Goal: Check status: Check status

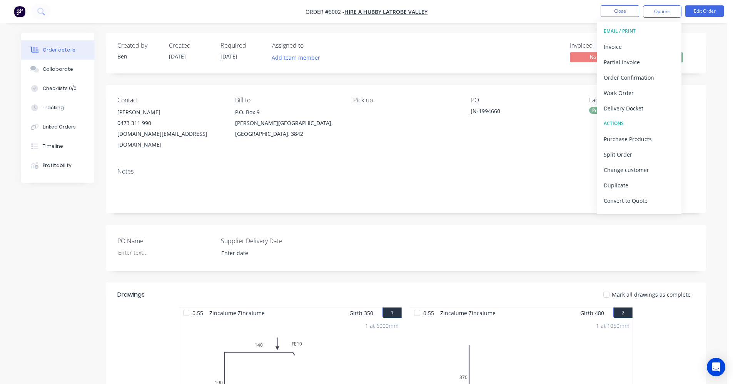
scroll to position [38, 0]
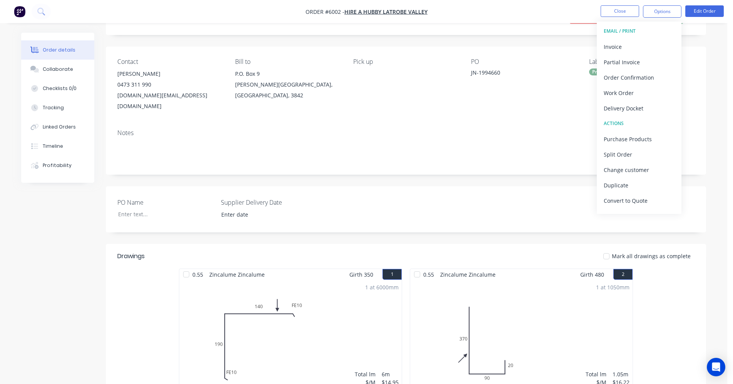
click at [534, 14] on nav "Order #6002 - HIRE A HUBBY LATROBE VALLEY Close Options EMAIL / PRINT Invoice P…" at bounding box center [366, 11] width 733 height 23
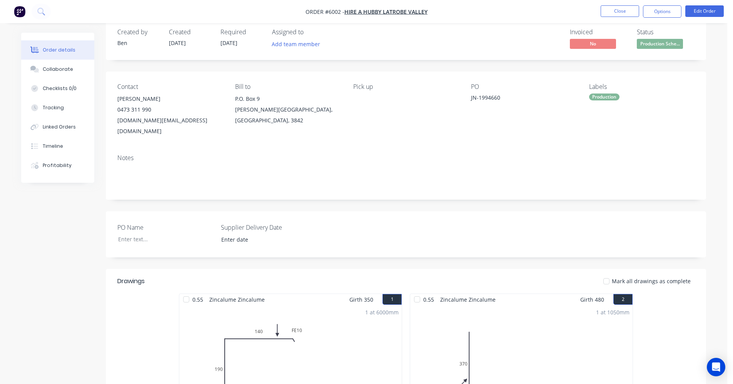
scroll to position [0, 0]
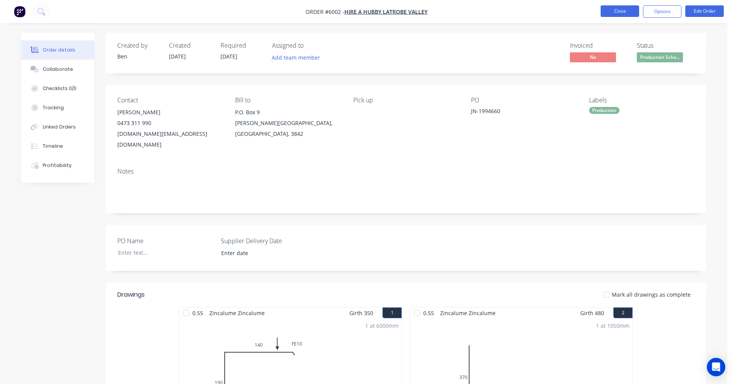
click at [621, 10] on button "Close" at bounding box center [620, 11] width 38 height 12
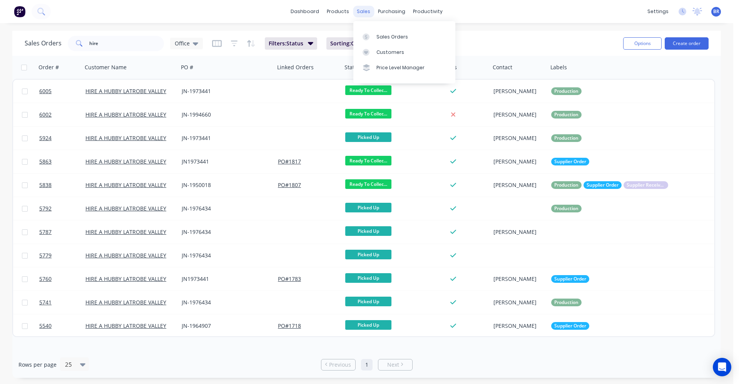
click at [368, 14] on div "sales" at bounding box center [363, 12] width 21 height 12
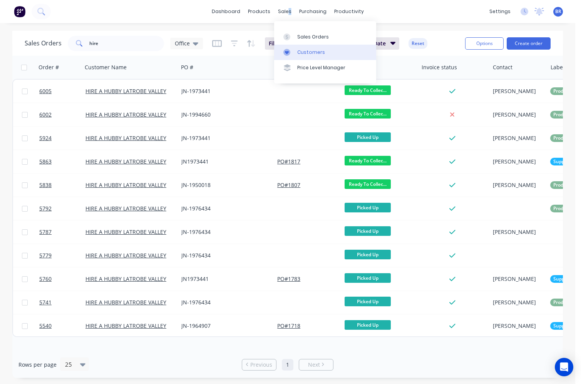
drag, startPoint x: 298, startPoint y: 32, endPoint x: 344, endPoint y: 58, distance: 52.6
click at [299, 32] on link "Sales Orders" at bounding box center [325, 36] width 102 height 15
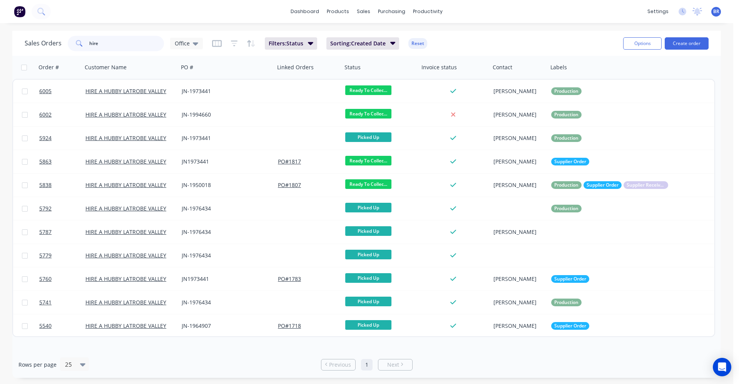
drag, startPoint x: 104, startPoint y: 43, endPoint x: 0, endPoint y: 22, distance: 105.8
click at [0, 22] on div "dashboard products sales purchasing productivity dashboard products Product Cat…" at bounding box center [366, 192] width 733 height 384
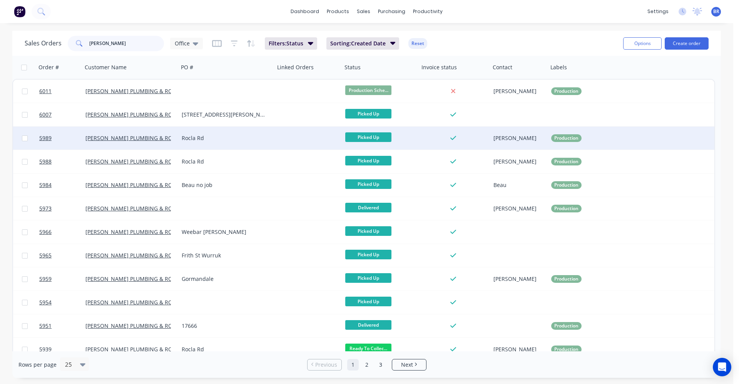
type input "[PERSON_NAME]"
click at [261, 142] on div "Rocla Rd" at bounding box center [227, 138] width 96 height 23
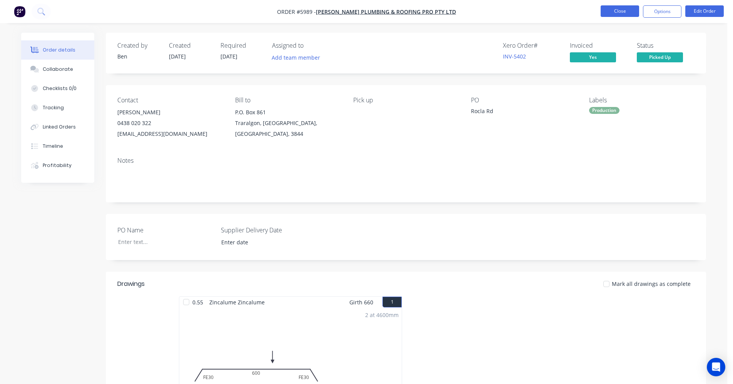
click at [624, 11] on button "Close" at bounding box center [620, 11] width 38 height 12
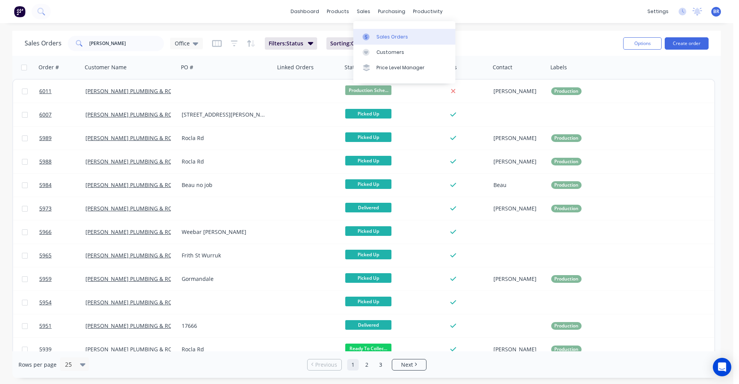
drag, startPoint x: 387, startPoint y: 35, endPoint x: 369, endPoint y: 39, distance: 18.2
click at [387, 35] on div "Sales Orders" at bounding box center [392, 36] width 32 height 7
drag, startPoint x: 116, startPoint y: 45, endPoint x: 0, endPoint y: 45, distance: 115.8
click at [0, 45] on div "Sales Orders [PERSON_NAME] Office Filters: Status Sorting: Created Date Reset O…" at bounding box center [366, 204] width 733 height 347
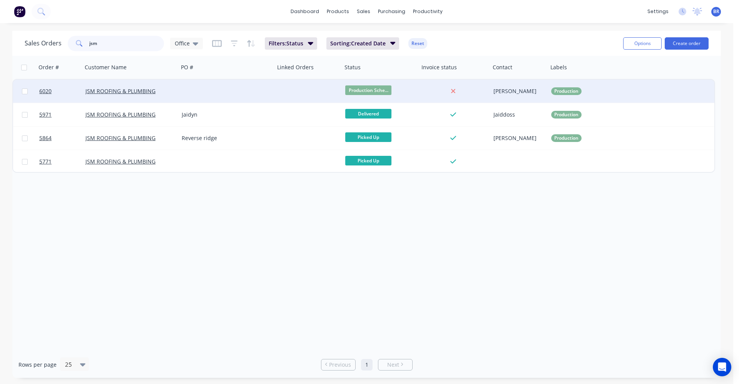
type input "jsm"
click at [178, 94] on div "JSM ROOFING & PLUMBING" at bounding box center [130, 91] width 96 height 23
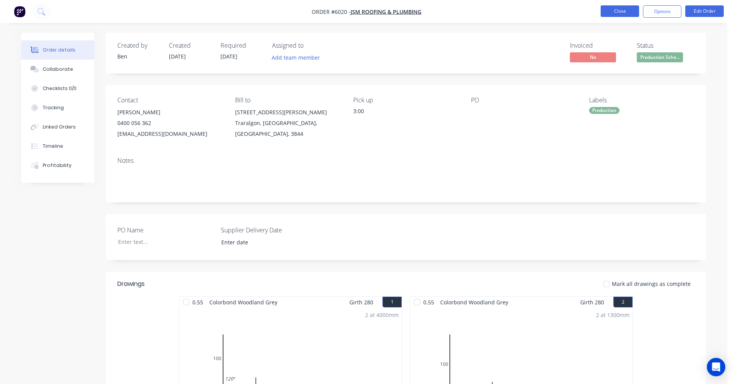
click at [615, 11] on button "Close" at bounding box center [620, 11] width 38 height 12
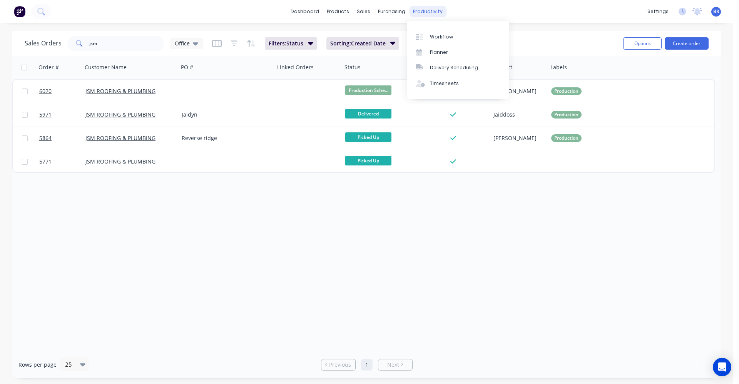
click at [431, 8] on div "productivity" at bounding box center [427, 12] width 37 height 12
click at [444, 69] on div "Delivery Scheduling" at bounding box center [454, 67] width 48 height 7
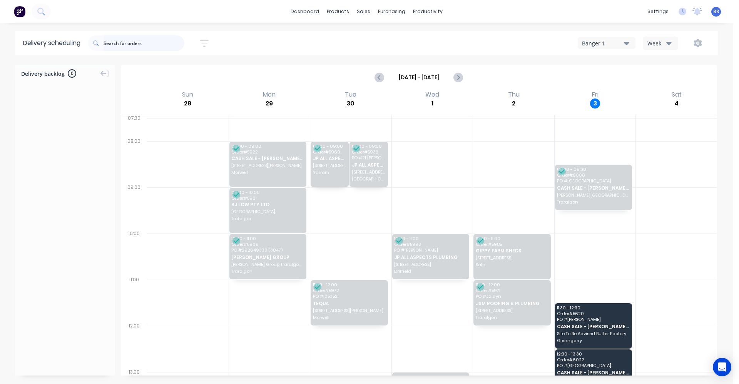
click at [135, 48] on input "text" at bounding box center [144, 42] width 81 height 15
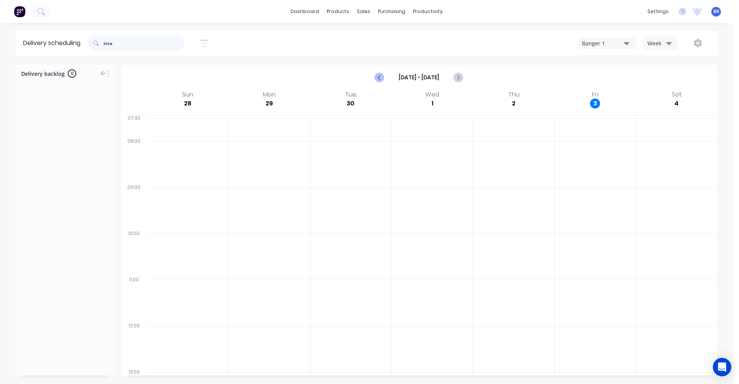
type input "inta"
click at [379, 80] on icon "Previous page" at bounding box center [379, 77] width 9 height 9
click at [458, 79] on icon "Next page" at bounding box center [457, 77] width 3 height 6
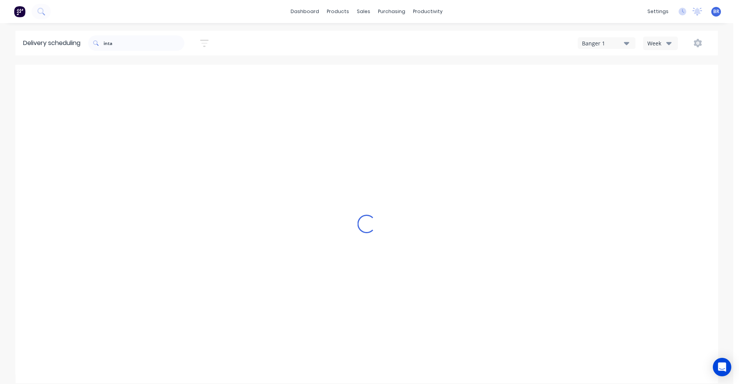
type input "[DATE] - [DATE]"
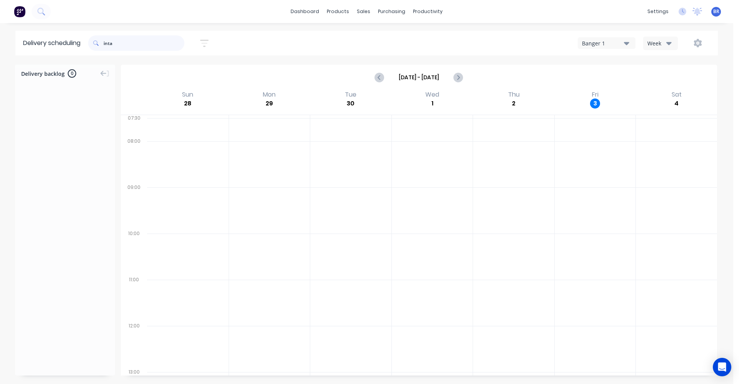
drag, startPoint x: 127, startPoint y: 41, endPoint x: 99, endPoint y: 40, distance: 28.1
click at [99, 40] on div "inta" at bounding box center [136, 42] width 96 height 15
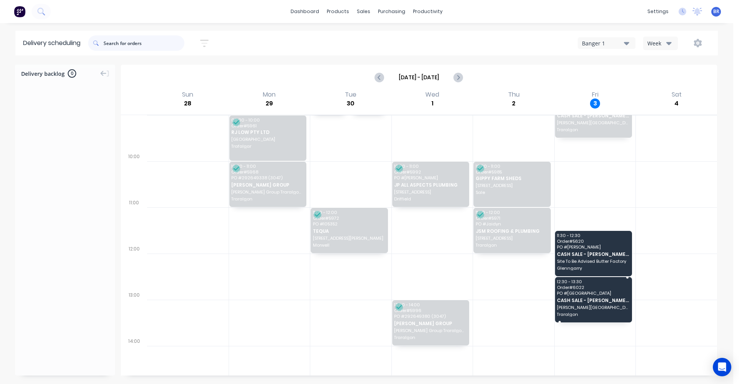
scroll to position [77, 0]
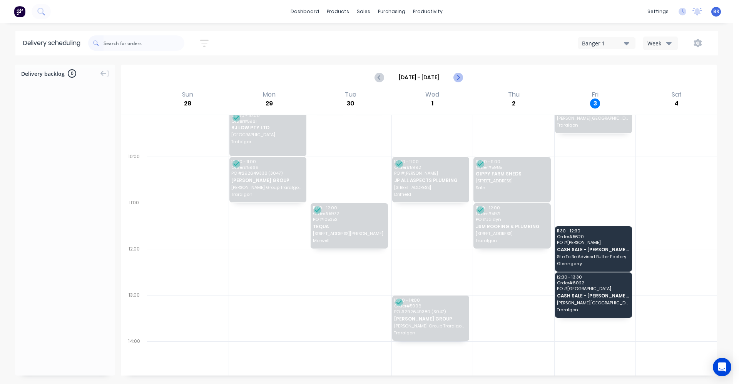
click at [456, 78] on icon "Next page" at bounding box center [457, 77] width 9 height 9
type input "[DATE] - [DATE]"
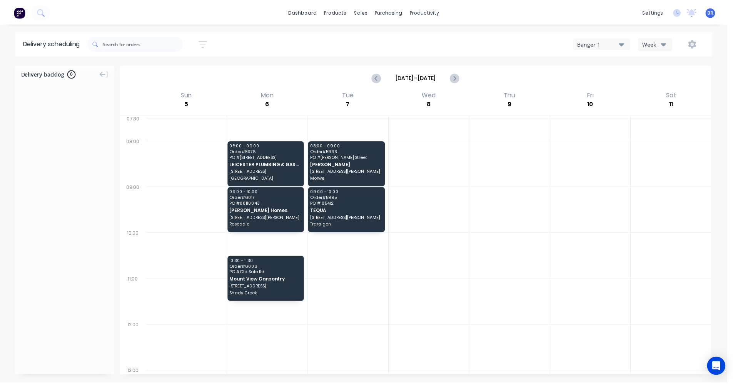
scroll to position [0, 0]
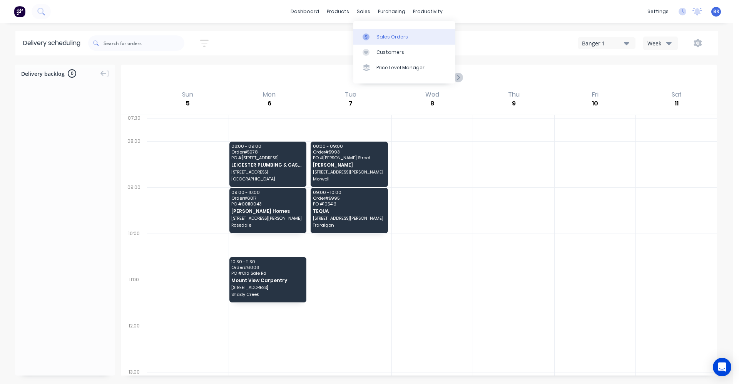
click at [388, 34] on div "Sales Orders" at bounding box center [392, 36] width 32 height 7
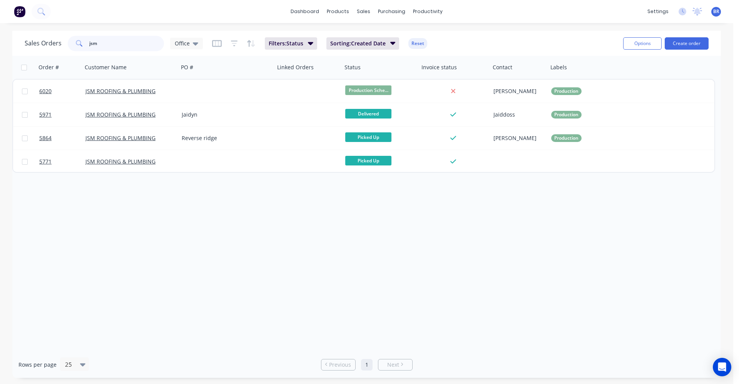
drag, startPoint x: 129, startPoint y: 48, endPoint x: 45, endPoint y: 23, distance: 88.1
click at [29, 27] on div "dashboard products sales purchasing productivity dashboard products Product Cat…" at bounding box center [366, 192] width 733 height 384
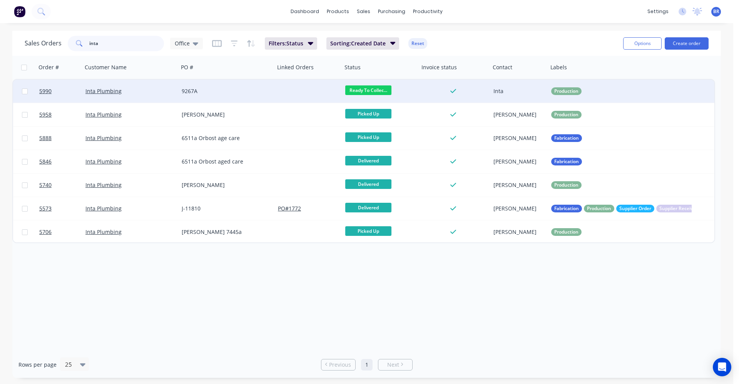
type input "inta"
click at [269, 90] on div "9267A" at bounding box center [227, 91] width 90 height 8
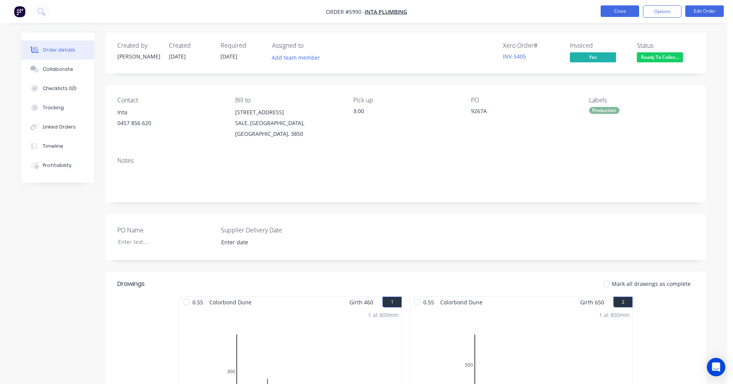
click at [617, 11] on button "Close" at bounding box center [620, 11] width 38 height 12
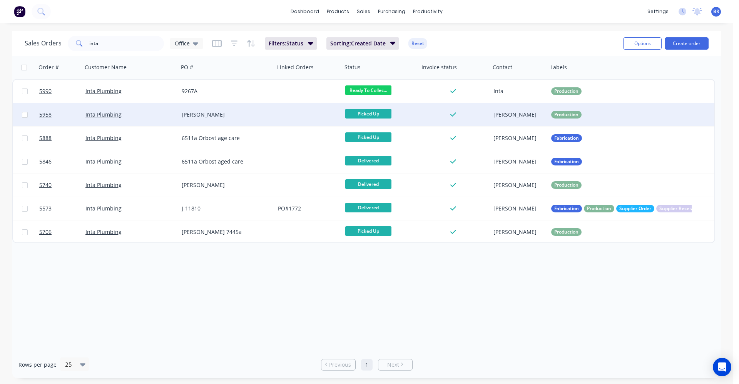
click at [238, 119] on div "[PERSON_NAME]" at bounding box center [227, 114] width 96 height 23
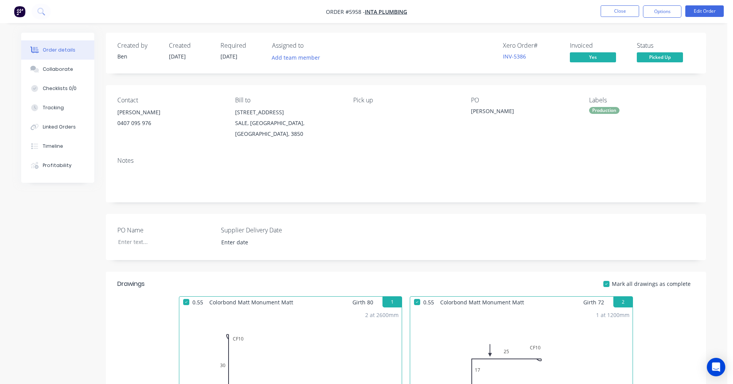
drag, startPoint x: 620, startPoint y: 11, endPoint x: 289, endPoint y: 121, distance: 349.4
click at [289, 121] on div "Order #5958 - Inta Plumbing Close Options Edit Order Order details Collaborate …" at bounding box center [363, 285] width 727 height 570
click at [48, 145] on div "Timeline" at bounding box center [53, 146] width 20 height 7
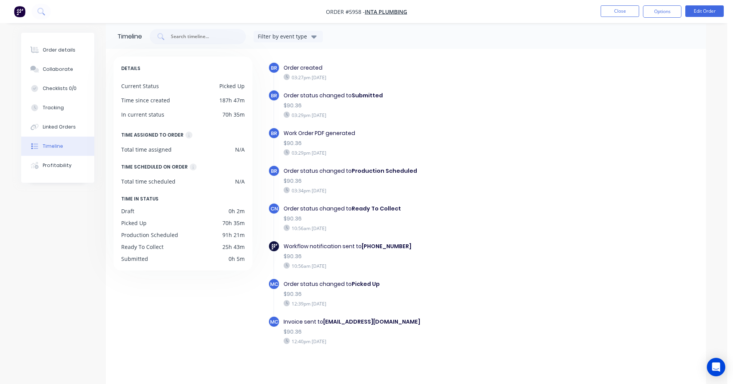
scroll to position [12, 0]
